Goal: Communication & Community: Participate in discussion

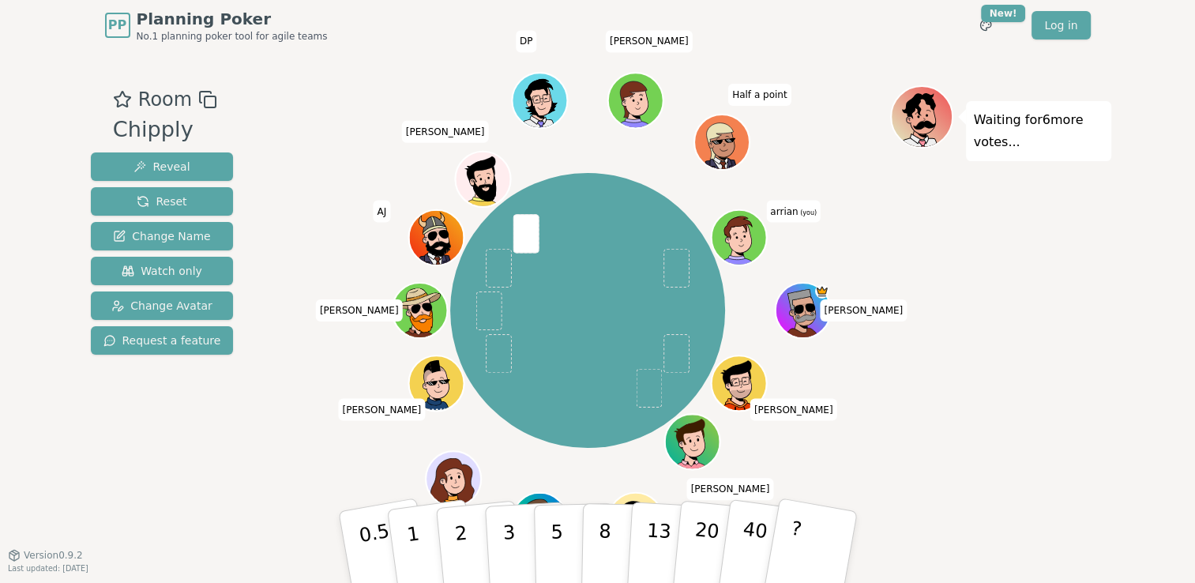
scroll to position [7, 0]
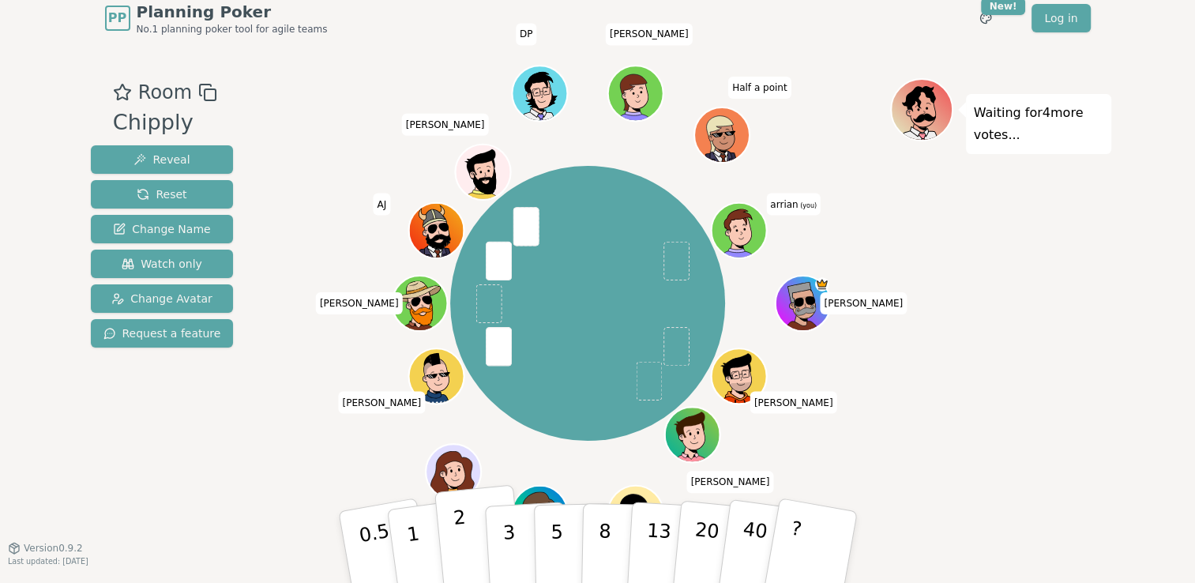
click at [471, 531] on button "2" at bounding box center [479, 548] width 90 height 126
click at [465, 563] on p "2" at bounding box center [462, 549] width 21 height 86
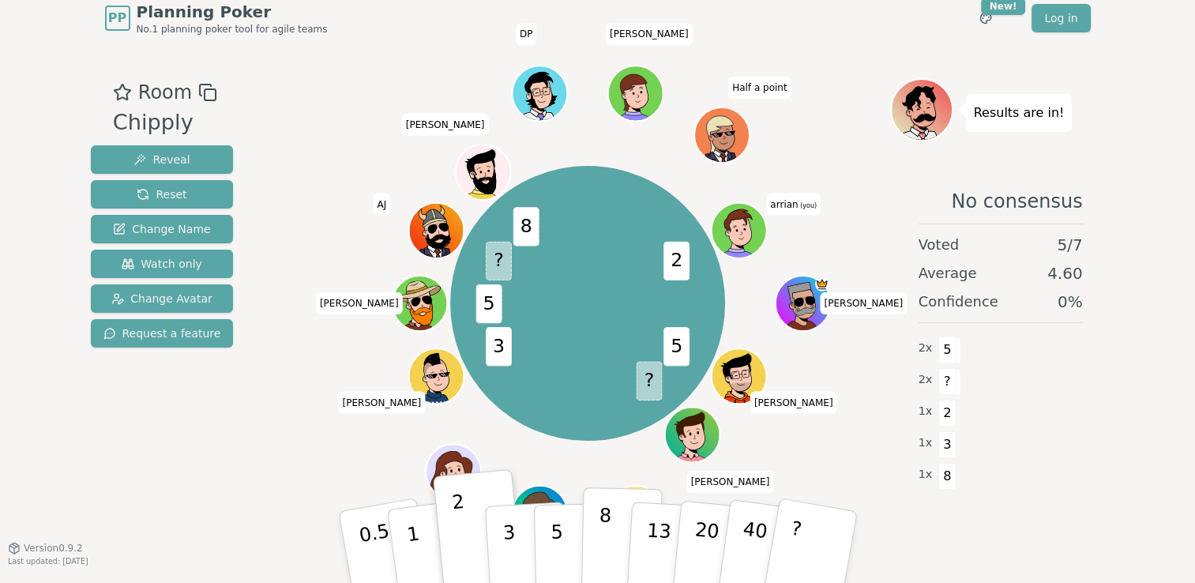
click at [603, 569] on p "8" at bounding box center [603, 546] width 13 height 85
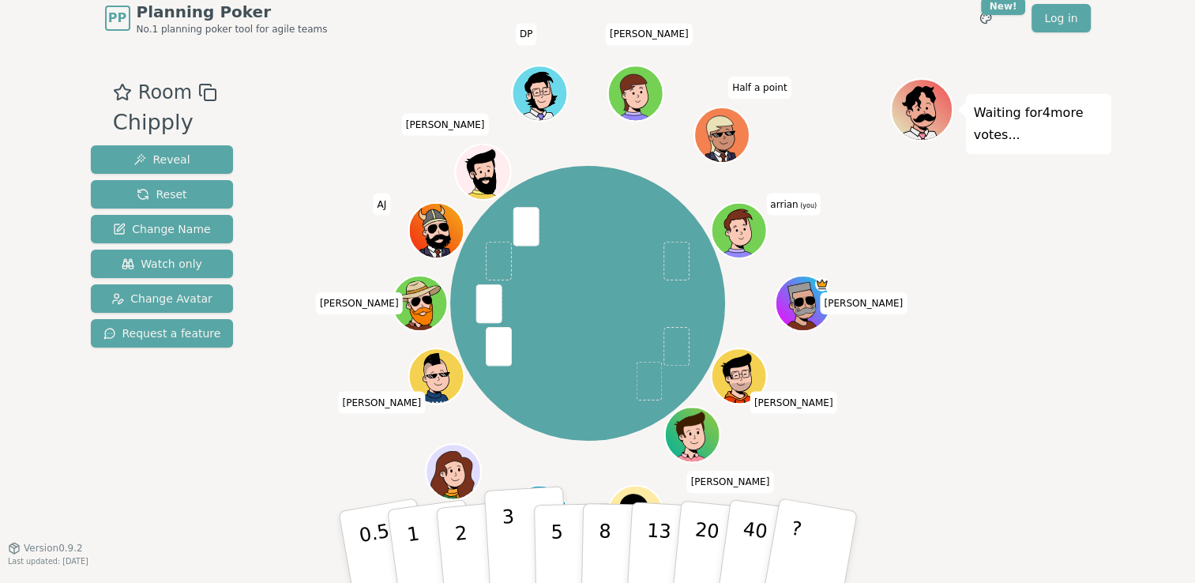
click at [509, 526] on p "3" at bounding box center [509, 548] width 17 height 86
click at [1058, 327] on div "Waiting for 3 more votes..." at bounding box center [1000, 295] width 221 height 434
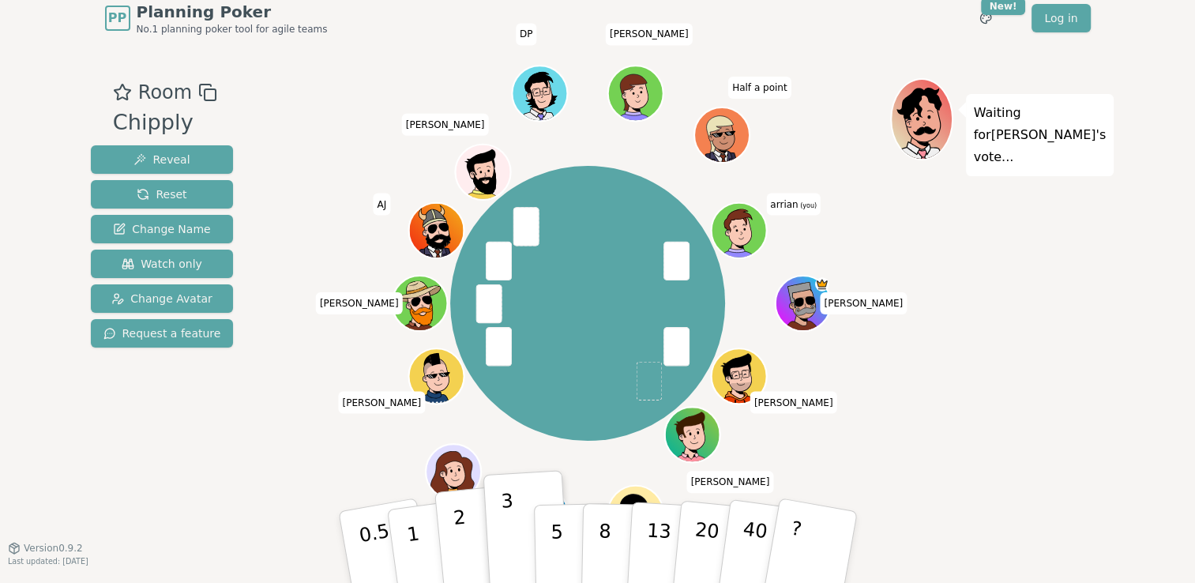
click at [454, 543] on button "2" at bounding box center [479, 548] width 90 height 126
click at [511, 550] on p "3" at bounding box center [509, 548] width 17 height 86
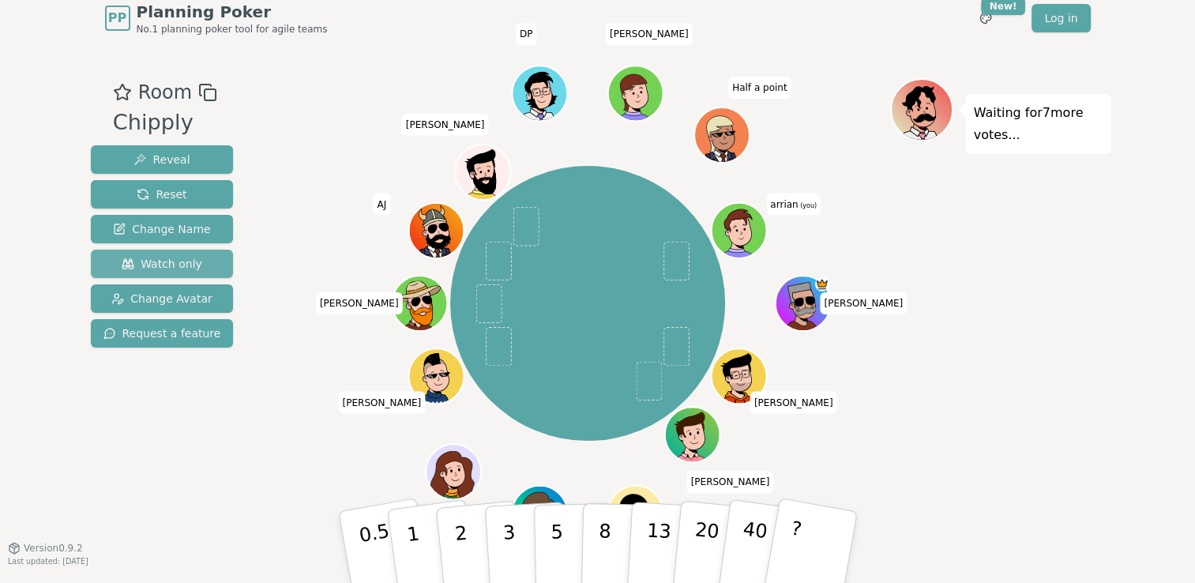
click at [138, 260] on span "Watch only" at bounding box center [162, 264] width 81 height 16
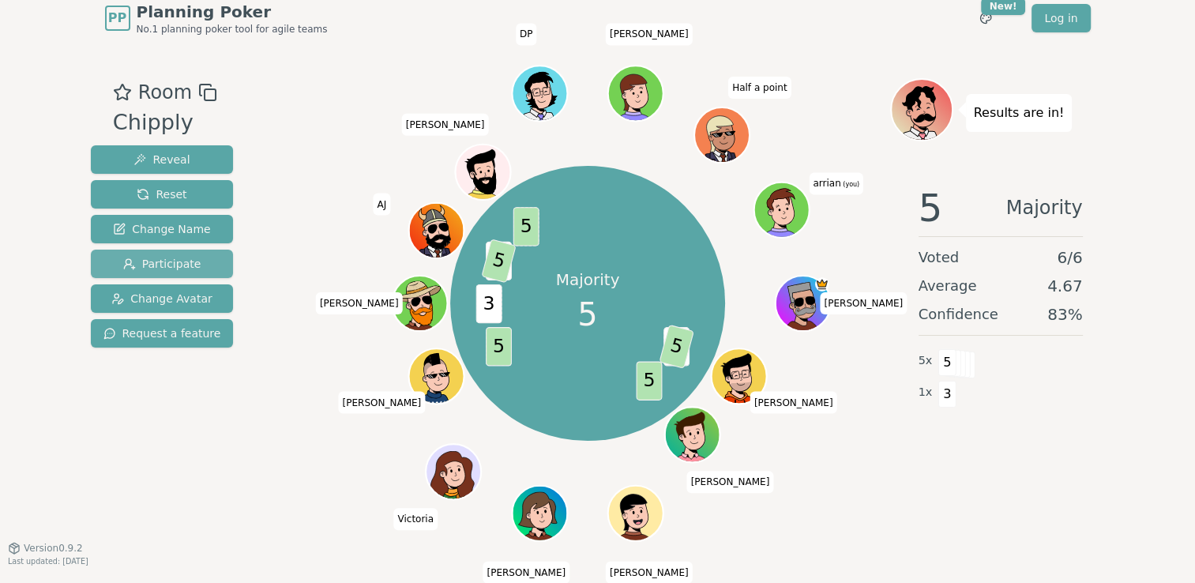
click at [182, 265] on span "Participate" at bounding box center [162, 264] width 78 height 16
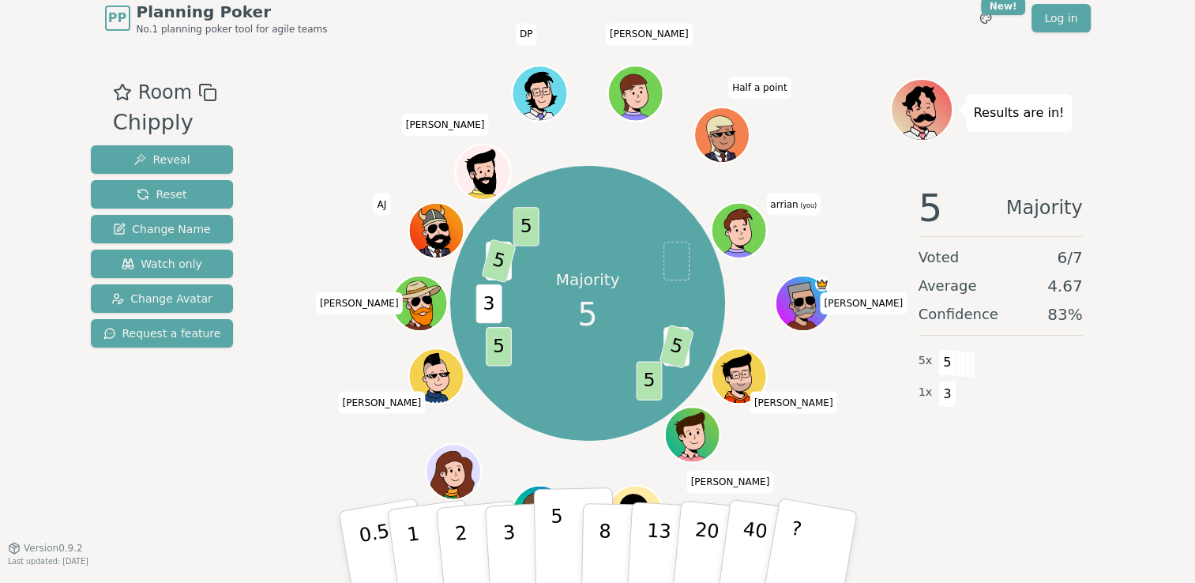
click at [550, 542] on button "5" at bounding box center [573, 547] width 81 height 120
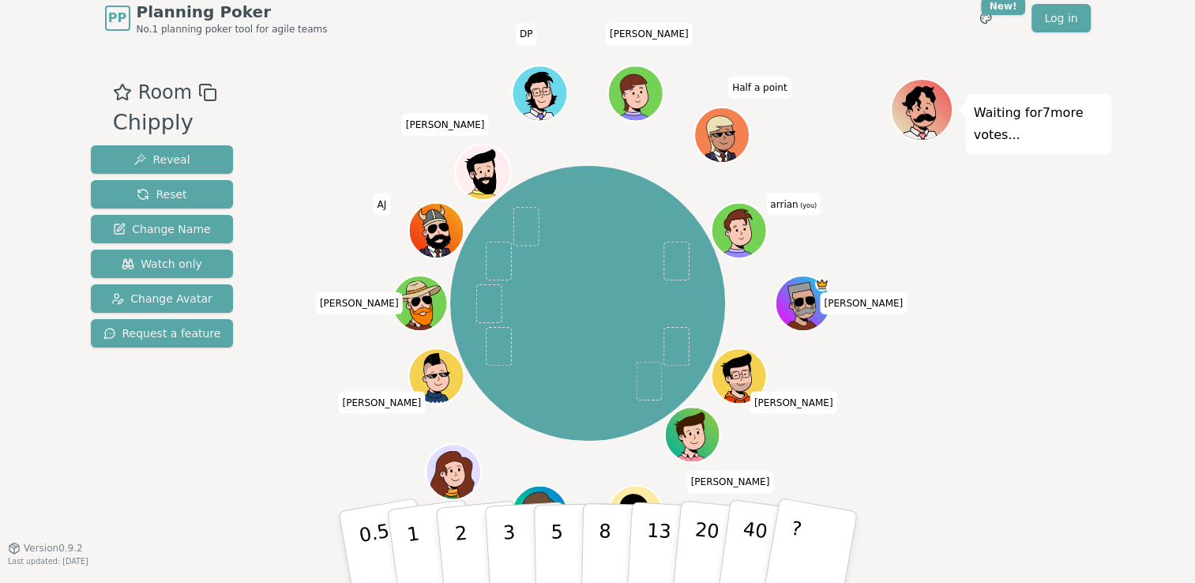
click at [1095, 305] on div "Waiting for 7 more votes..." at bounding box center [1000, 295] width 221 height 434
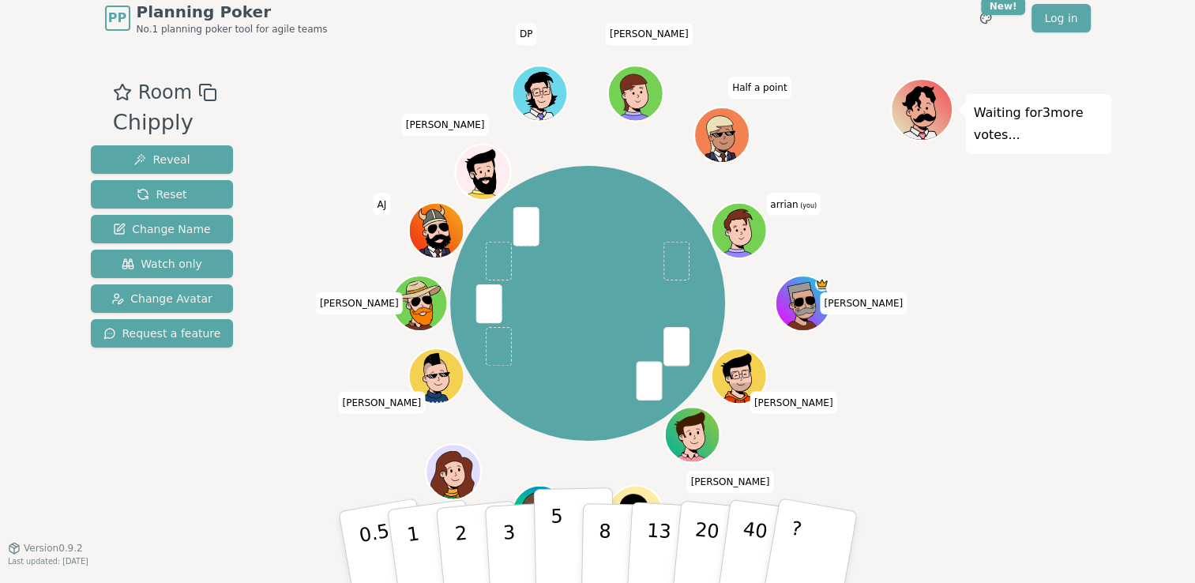
click at [553, 516] on p "5" at bounding box center [556, 547] width 13 height 85
click at [847, 419] on div "Melissa Matthew Dylan Kathleen Angie Victoria Dave Brian AJ Mike DP Jovi Half a…" at bounding box center [588, 303] width 604 height 393
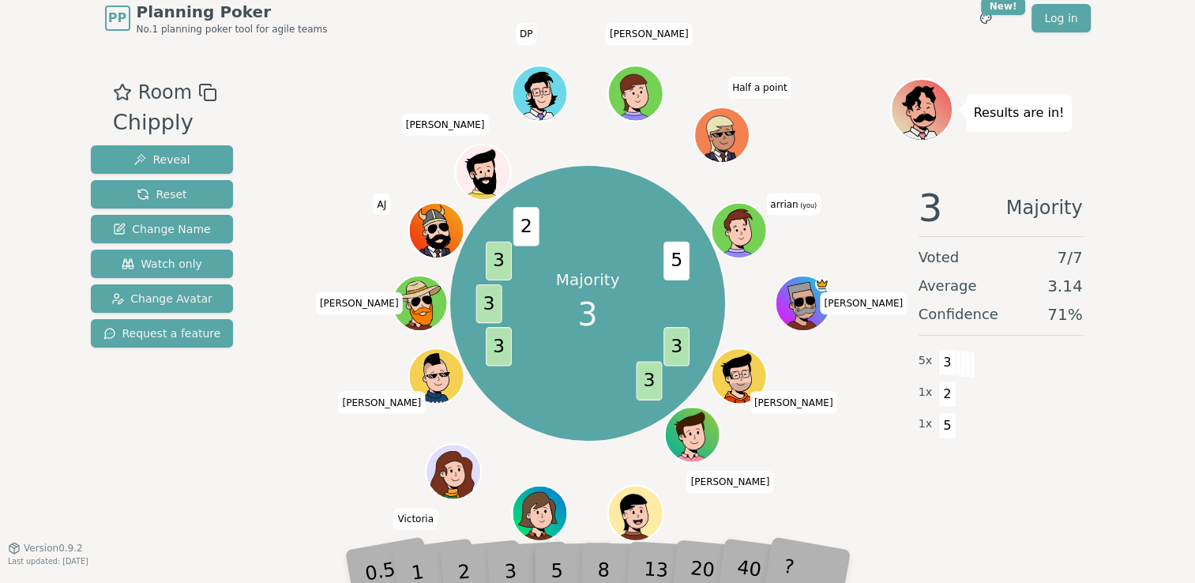
click at [512, 562] on div "3" at bounding box center [526, 547] width 51 height 58
click at [379, 444] on div "Majority 3 3 3 3 3 3 2 5 Melissa Matthew Dylan Kathleen Angie Victoria Dave Bri…" at bounding box center [588, 303] width 604 height 393
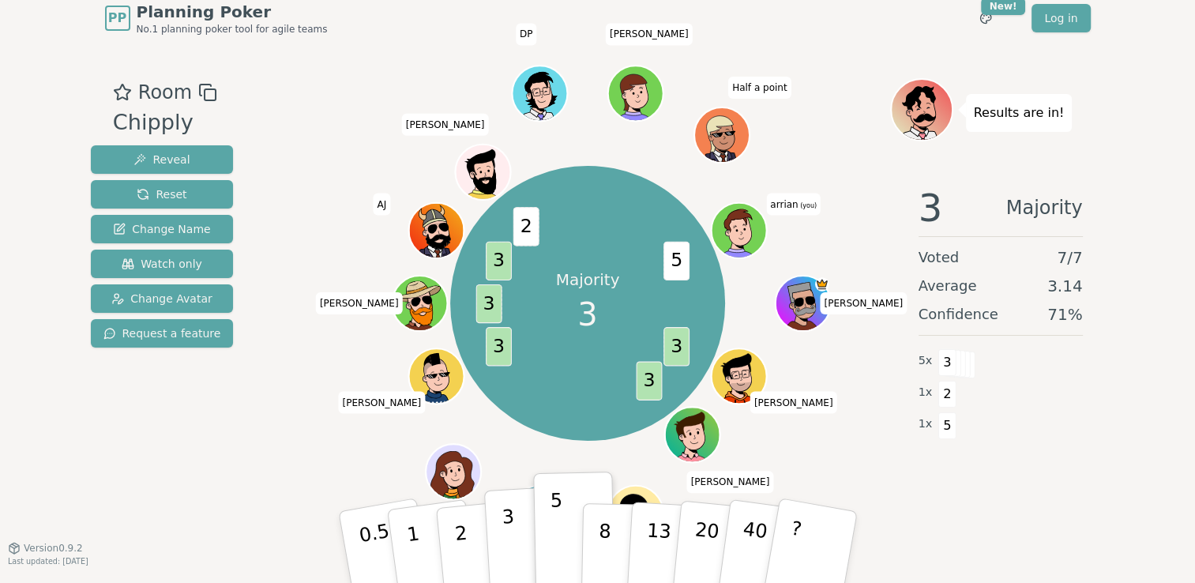
click at [503, 544] on p "3" at bounding box center [509, 548] width 17 height 86
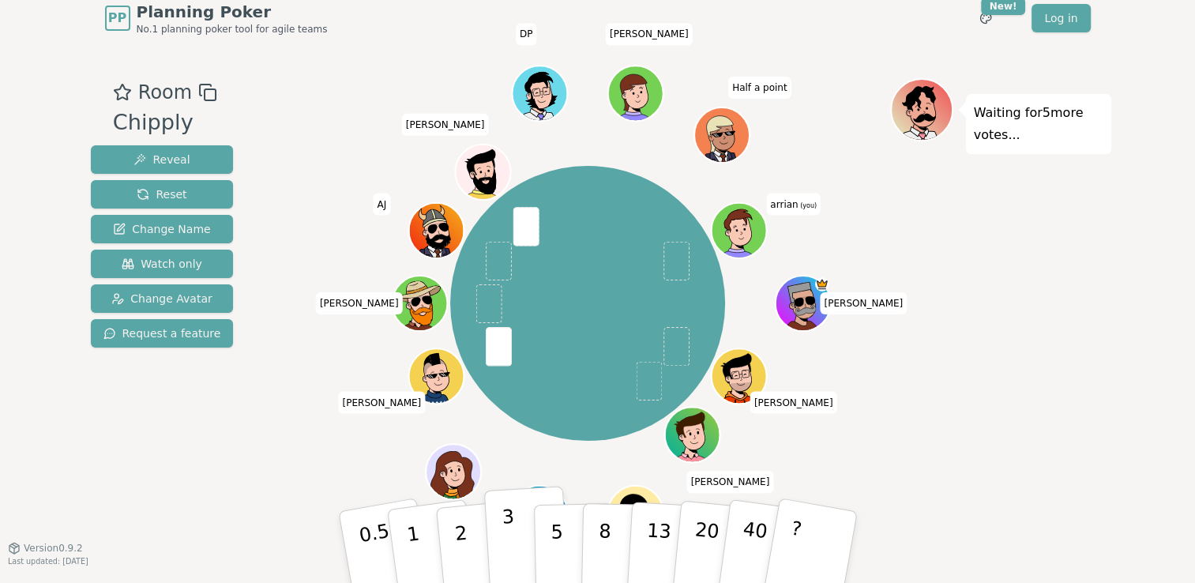
click at [513, 530] on button "3" at bounding box center [526, 547] width 86 height 123
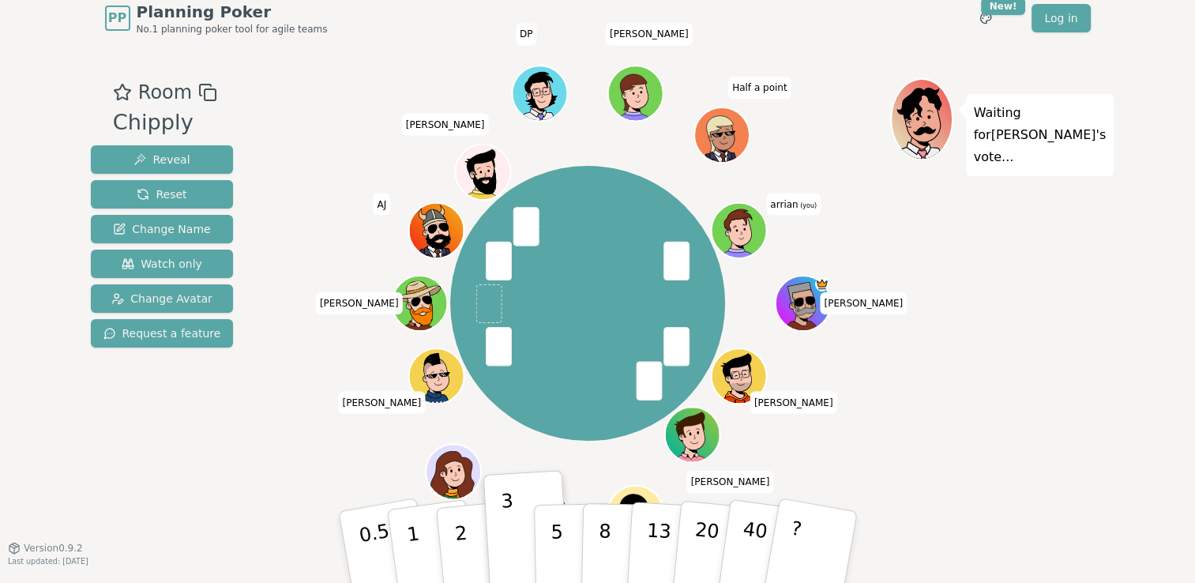
click at [1121, 324] on div "PP Planning Poker No.1 planning poker tool for agile teams Toggle theme New! Lo…" at bounding box center [597, 284] width 1195 height 583
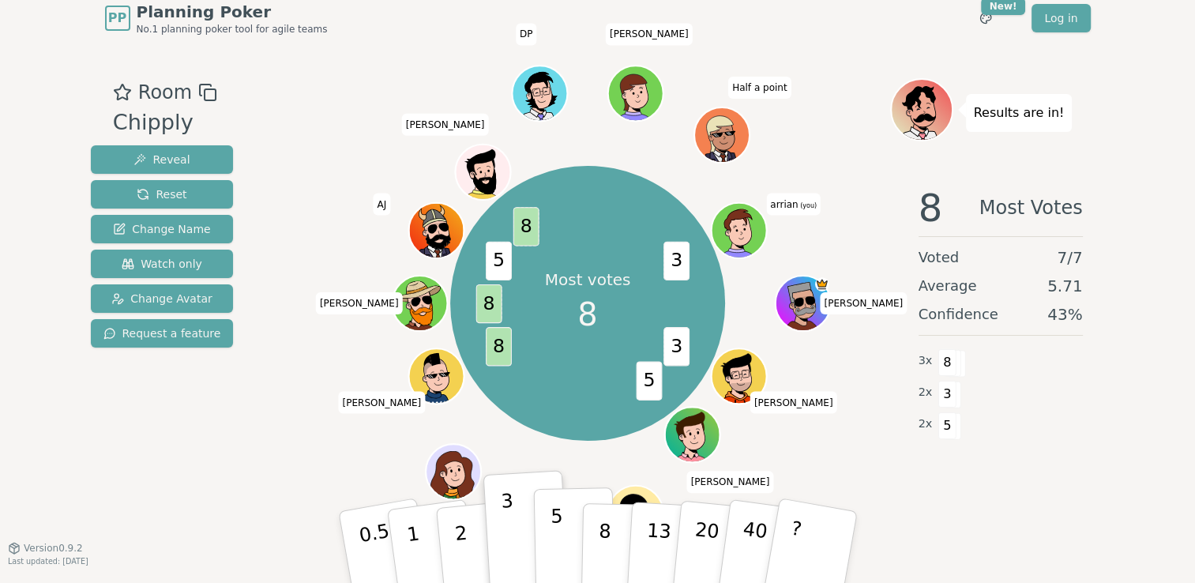
click at [553, 554] on p "5" at bounding box center [556, 547] width 13 height 85
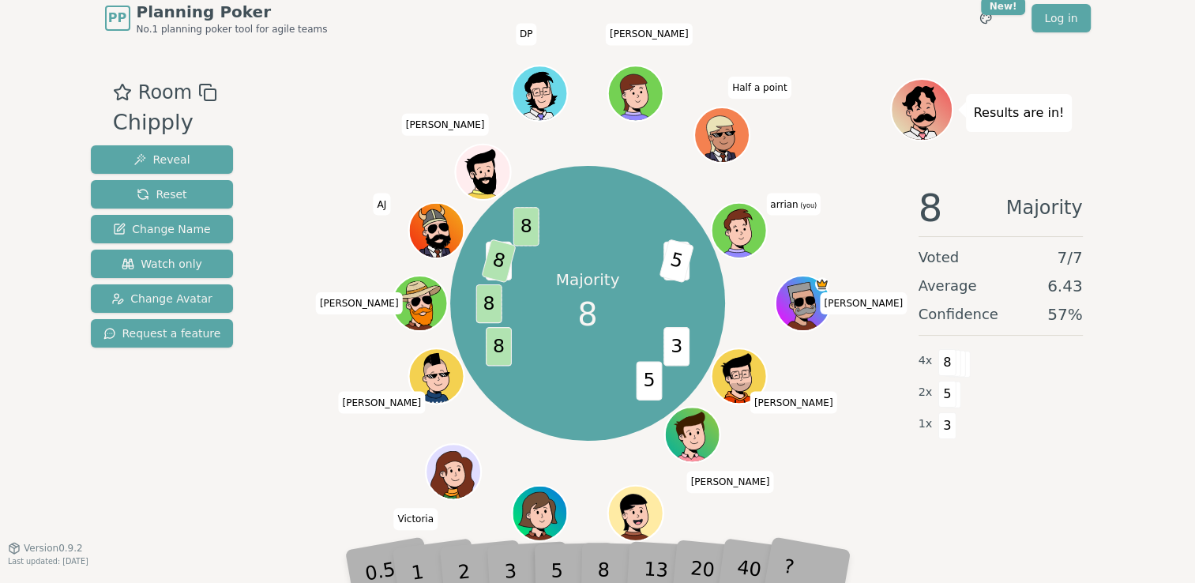
click at [605, 570] on div "8" at bounding box center [621, 547] width 48 height 56
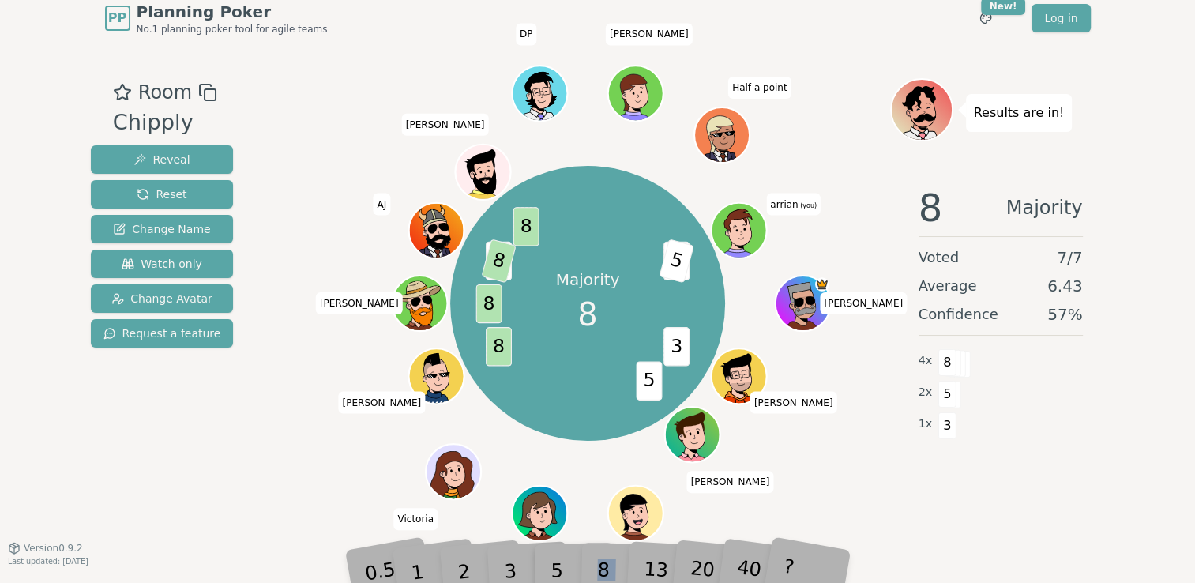
click at [603, 570] on div "8" at bounding box center [621, 547] width 48 height 56
click at [868, 236] on div "Majority 8 3 5 8 8 5 8 8 3 5 Melissa Matthew Dylan Kathleen Angie Victoria Dave…" at bounding box center [588, 303] width 604 height 393
click at [1106, 424] on div "8 Majority Voted 7 / 7 Average 7.14 Confidence 71 % 5 x 8 2 x 5" at bounding box center [1000, 331] width 221 height 316
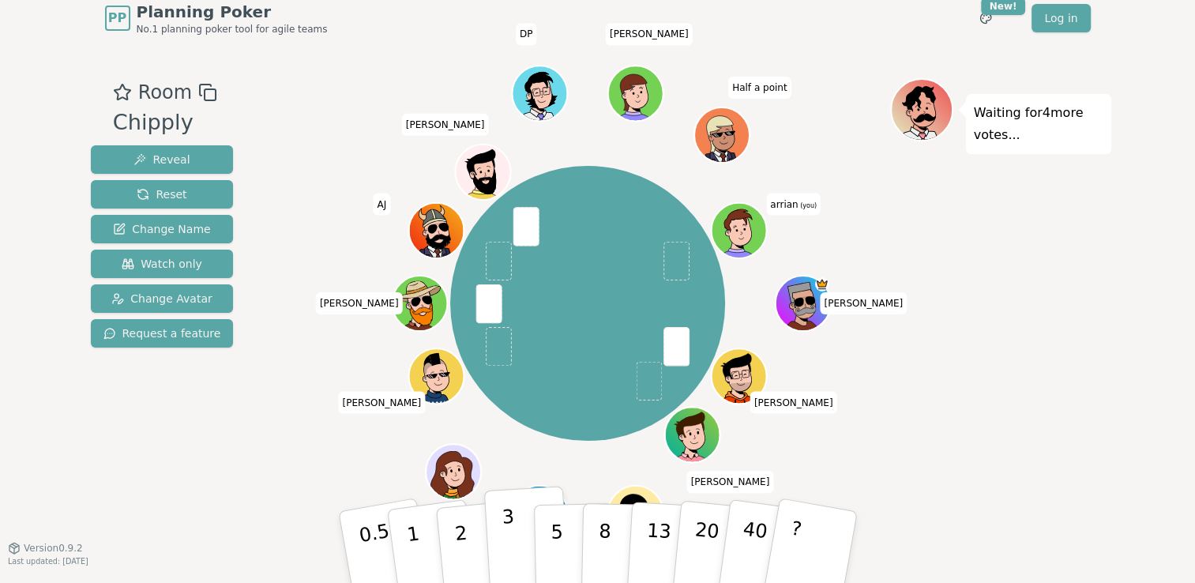
click at [498, 526] on button "3" at bounding box center [526, 547] width 86 height 123
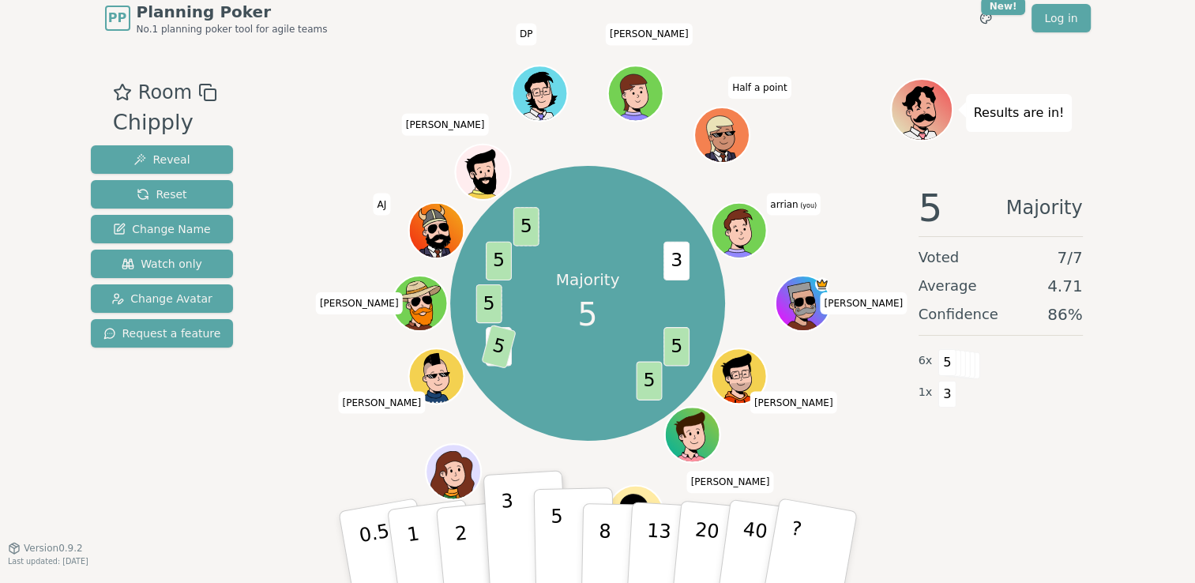
click at [554, 528] on p "5" at bounding box center [556, 547] width 13 height 85
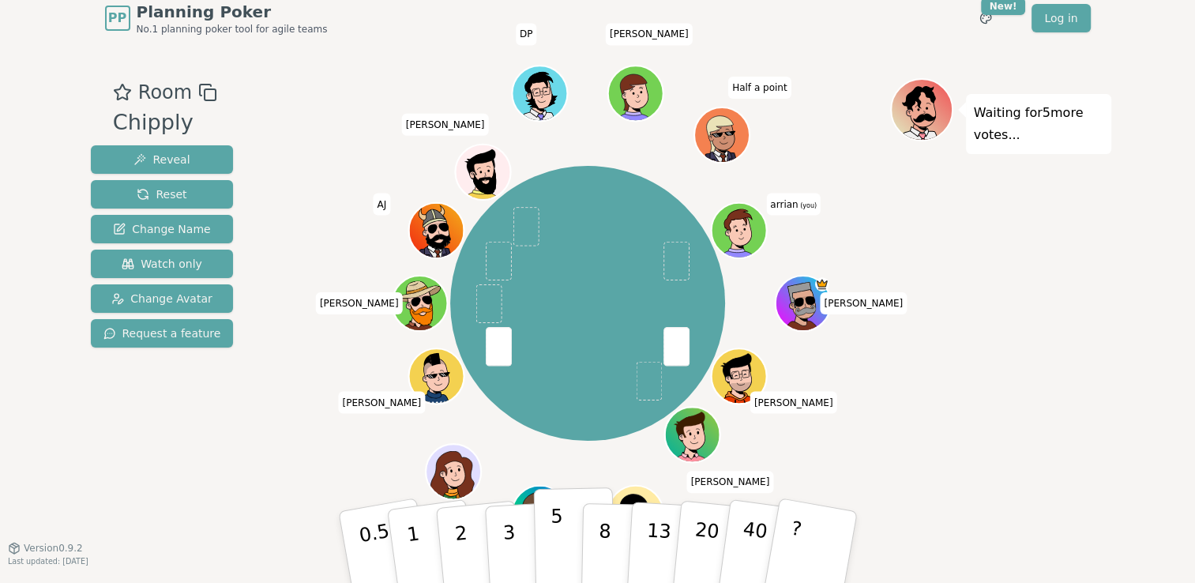
click at [561, 561] on button "5" at bounding box center [573, 547] width 81 height 120
click at [1067, 457] on div "Waiting for 3 more votes..." at bounding box center [1000, 295] width 221 height 434
click at [598, 543] on p "8" at bounding box center [603, 546] width 13 height 85
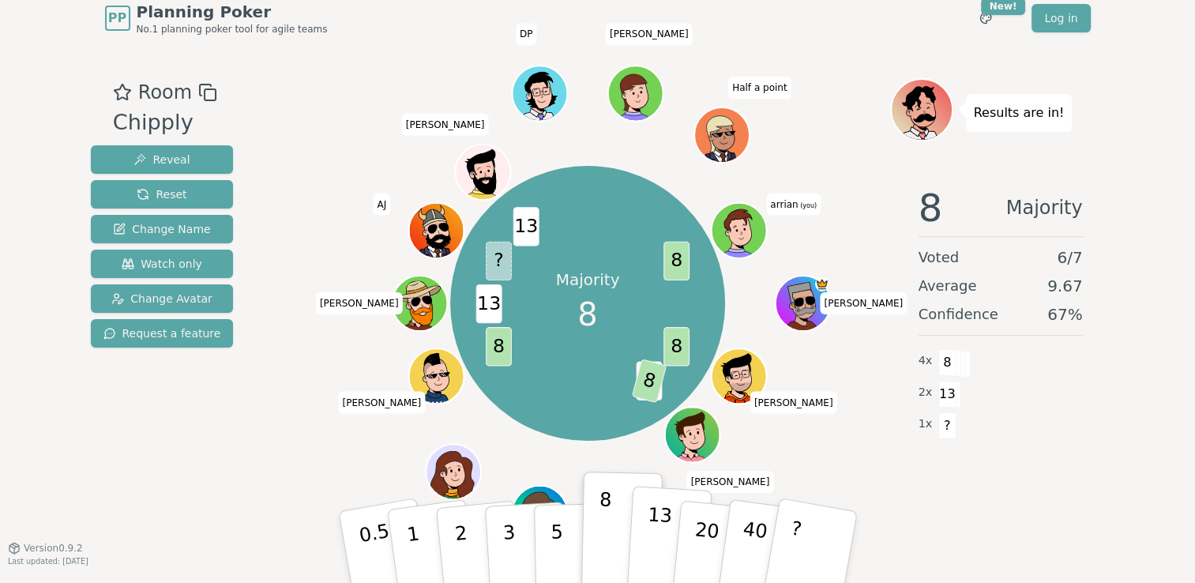
click at [649, 535] on p "13" at bounding box center [657, 546] width 29 height 87
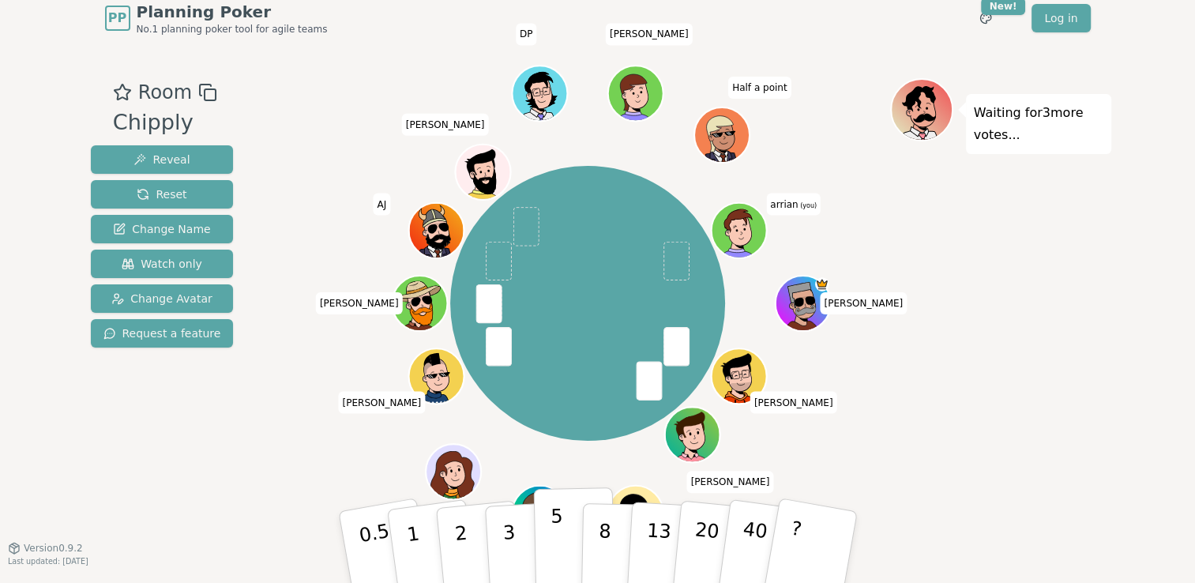
click at [544, 523] on button "5" at bounding box center [573, 547] width 81 height 120
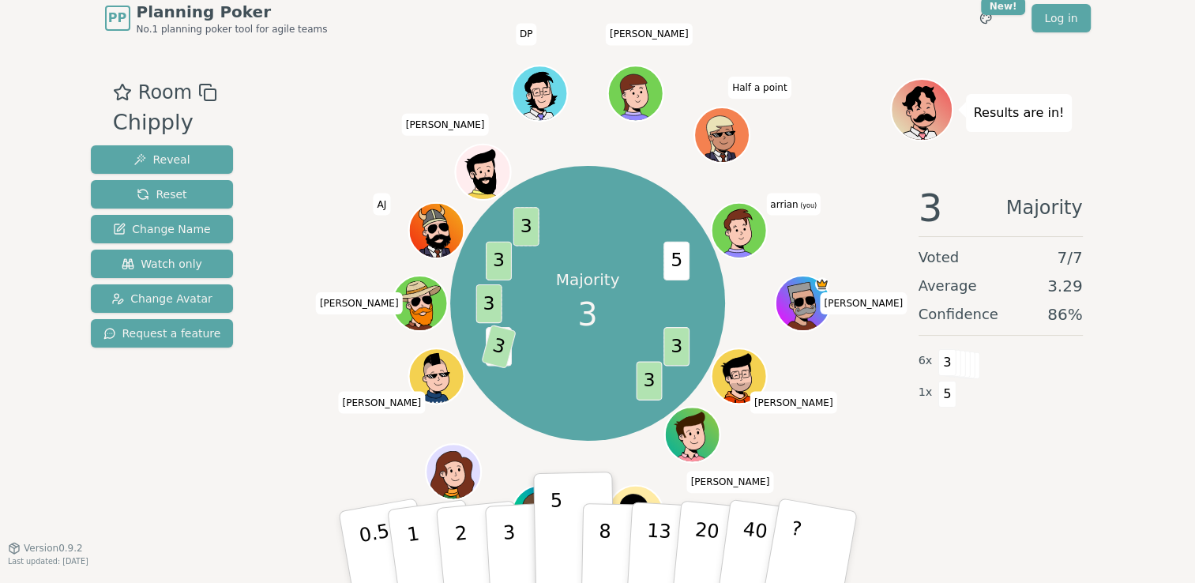
click at [213, 502] on div "Room Chipply Reveal Reset Change Name Watch only Change Avatar Request a feature" at bounding box center [163, 295] width 156 height 434
click at [505, 525] on p "3" at bounding box center [509, 548] width 17 height 86
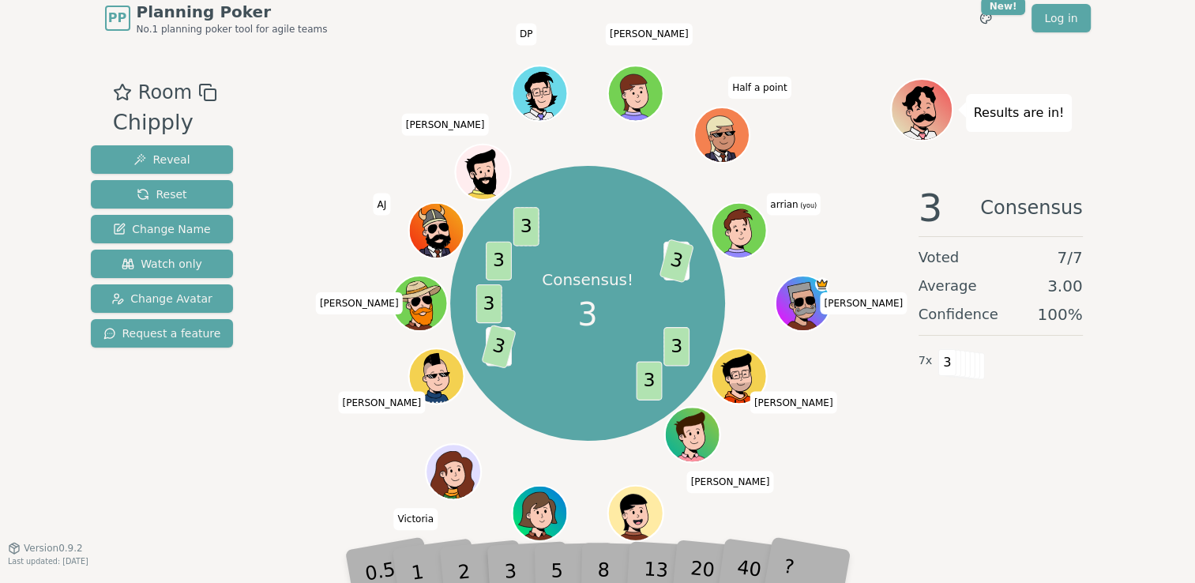
click at [126, 442] on div "Room Chipply Reveal Reset Change Name Watch only Change Avatar Request a feature" at bounding box center [163, 295] width 156 height 434
click at [861, 504] on div "Consensus! 3 3 3 5 3 3 3 3 5 3 Melissa Matthew Dylan Kathleen Angie Victoria Da…" at bounding box center [588, 295] width 604 height 434
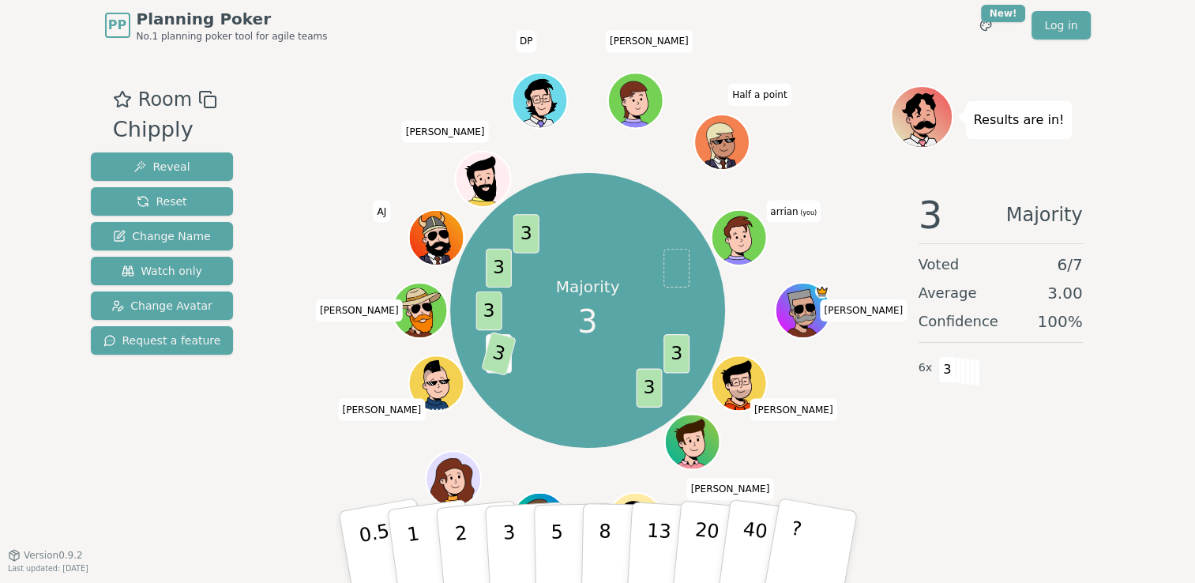
click at [289, 377] on div "Majority 3 3 3 5 3 3 3 3 [PERSON_NAME] [PERSON_NAME] [PERSON_NAME] [PERSON_NAME…" at bounding box center [588, 310] width 604 height 393
click at [504, 551] on p "3" at bounding box center [509, 548] width 17 height 86
click at [1143, 403] on div "PP Planning Poker No.1 planning poker tool for agile teams Toggle theme New! Lo…" at bounding box center [597, 291] width 1195 height 583
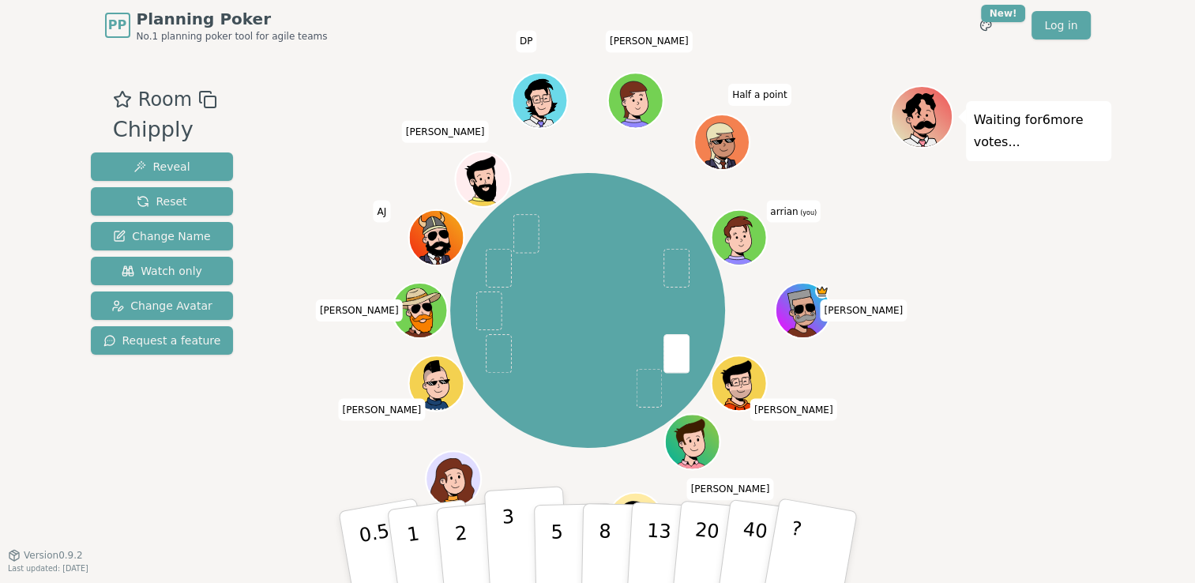
click at [516, 528] on button "3" at bounding box center [526, 547] width 86 height 123
click at [553, 561] on p "5" at bounding box center [556, 547] width 13 height 85
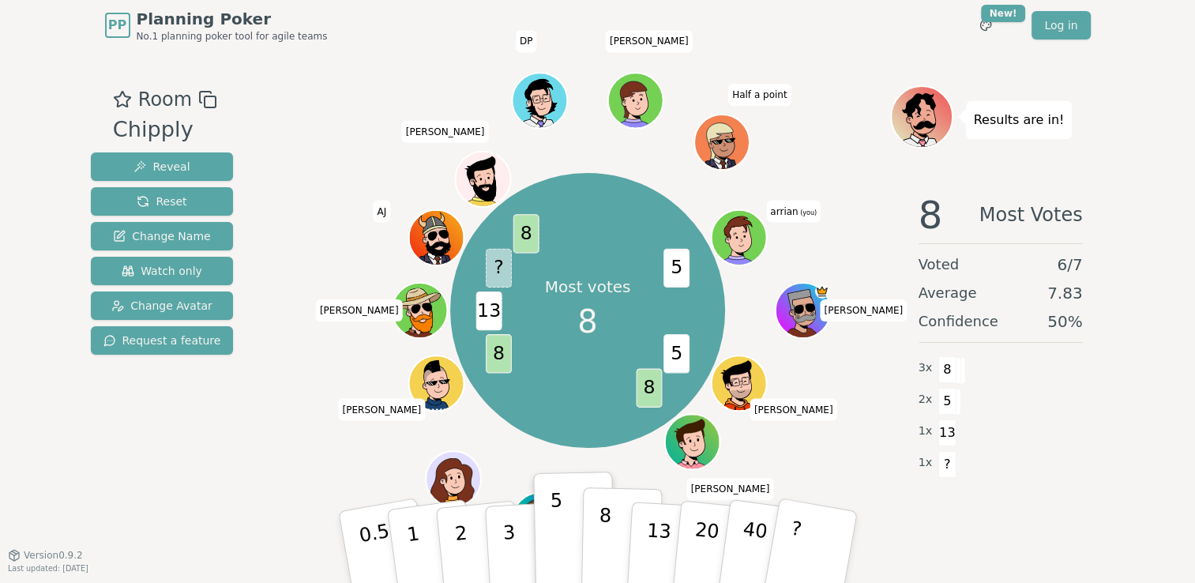
click at [616, 532] on button "8" at bounding box center [620, 547] width 81 height 120
